Goal: Communication & Community: Connect with others

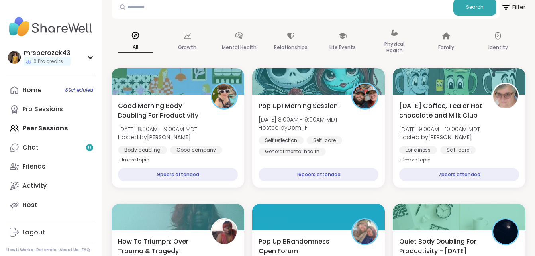
scroll to position [48, 0]
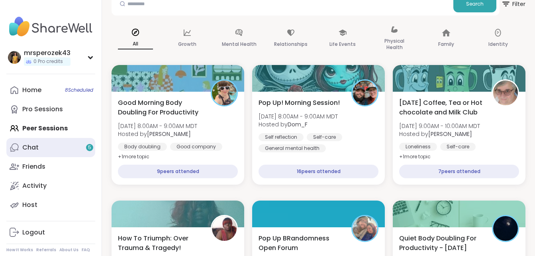
click at [43, 146] on link "Chat 5" at bounding box center [50, 147] width 89 height 19
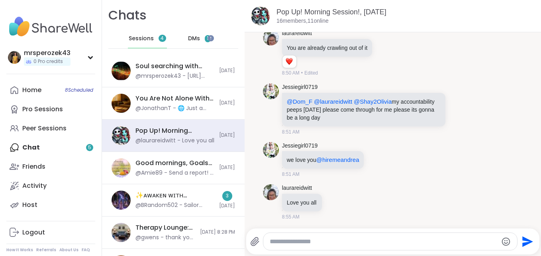
click at [200, 36] on div "DMs 1" at bounding box center [199, 38] width 39 height 19
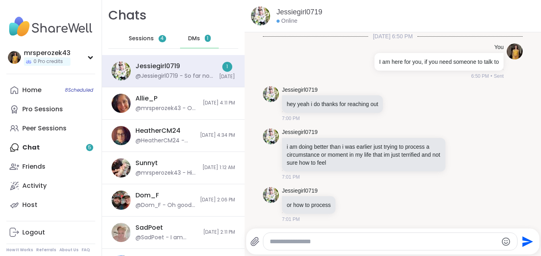
scroll to position [1629, 0]
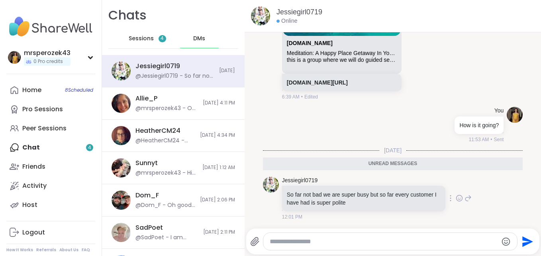
click at [465, 197] on icon at bounding box center [468, 198] width 6 height 6
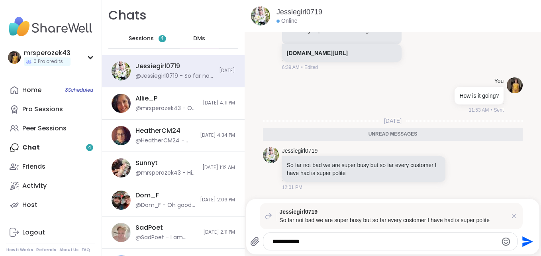
type textarea "**********"
click at [522, 239] on icon "Send" at bounding box center [527, 241] width 11 height 11
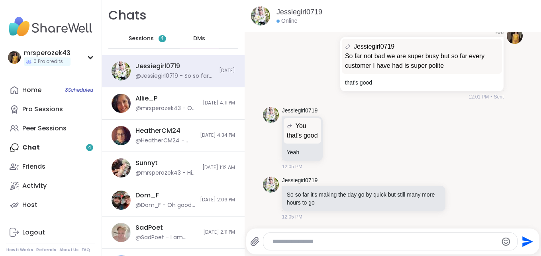
scroll to position [1809, 0]
